Goal: Book appointment/travel/reservation

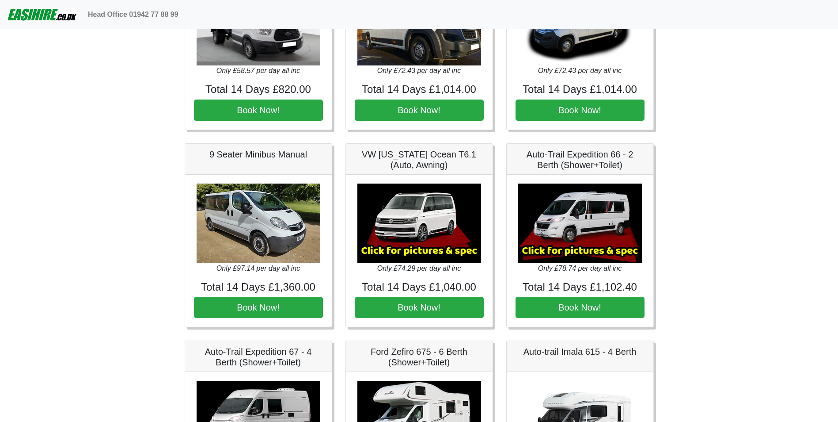
scroll to position [896, 0]
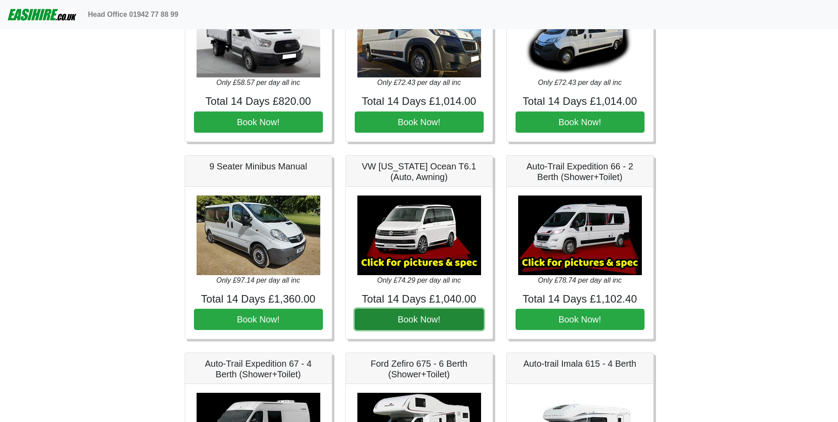
click at [442, 317] on button "Book Now!" at bounding box center [419, 318] width 129 height 21
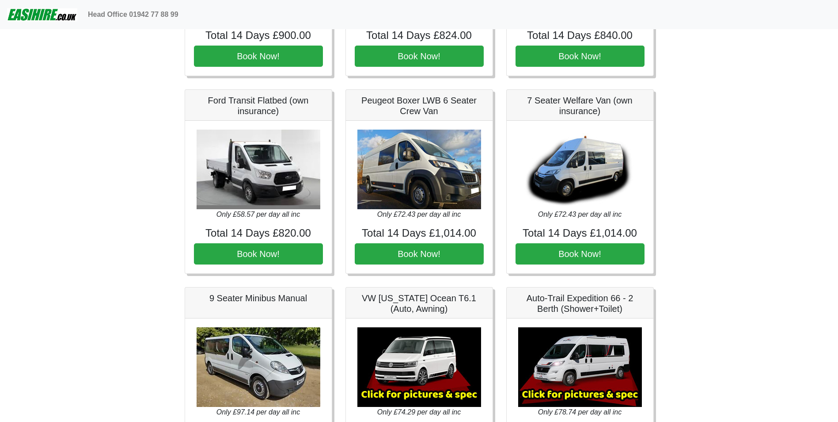
scroll to position [764, 0]
